Goal: Information Seeking & Learning: Learn about a topic

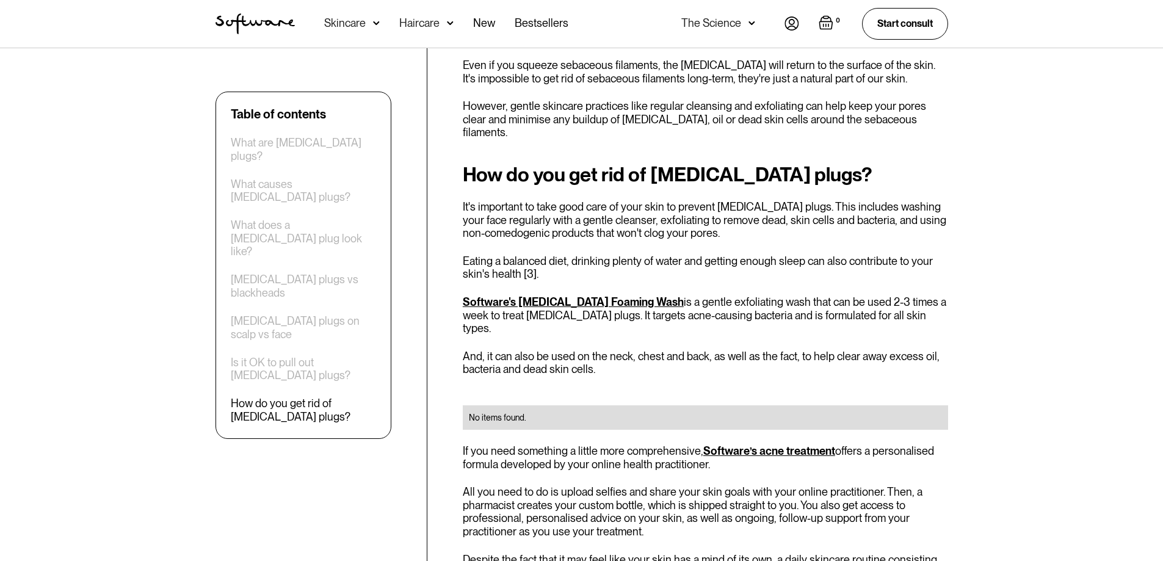
scroll to position [2353, 0]
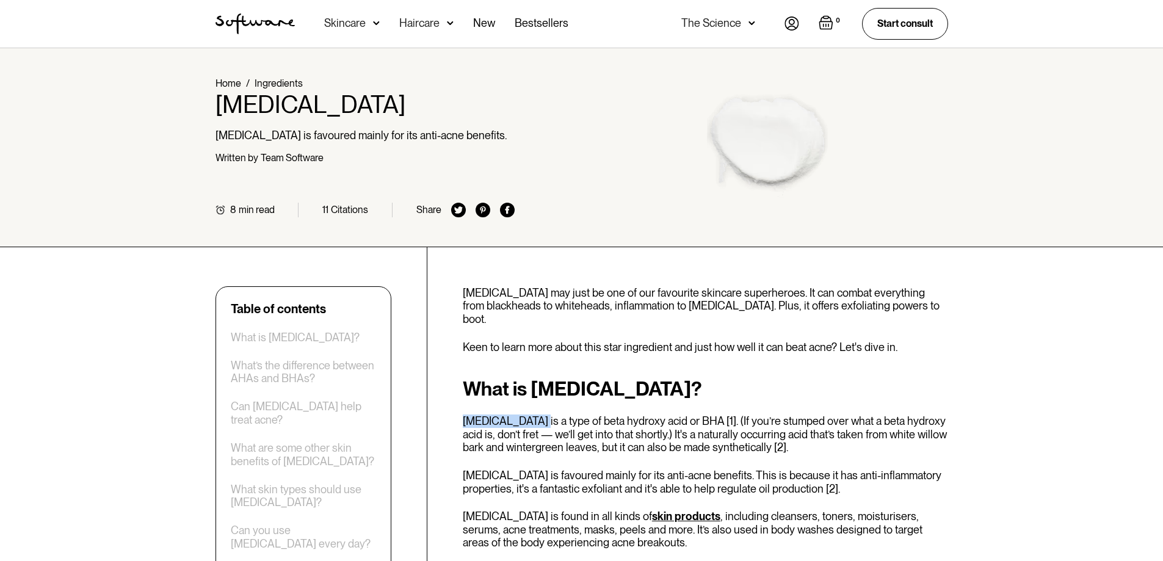
drag, startPoint x: 463, startPoint y: 406, endPoint x: 524, endPoint y: 410, distance: 61.8
click at [524, 415] on p "[MEDICAL_DATA] is a type of beta hydroxy acid or BHA [1]. (If you’re stumped ov…" at bounding box center [705, 435] width 485 height 40
